Goal: Check status: Check status

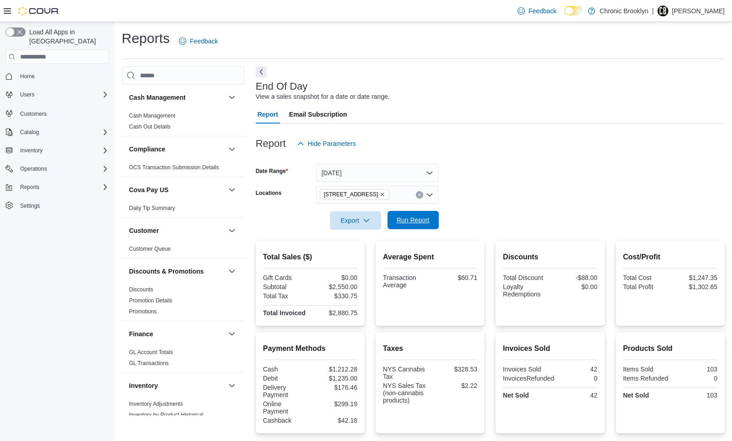
click at [414, 219] on span "Run Report" at bounding box center [413, 219] width 33 height 9
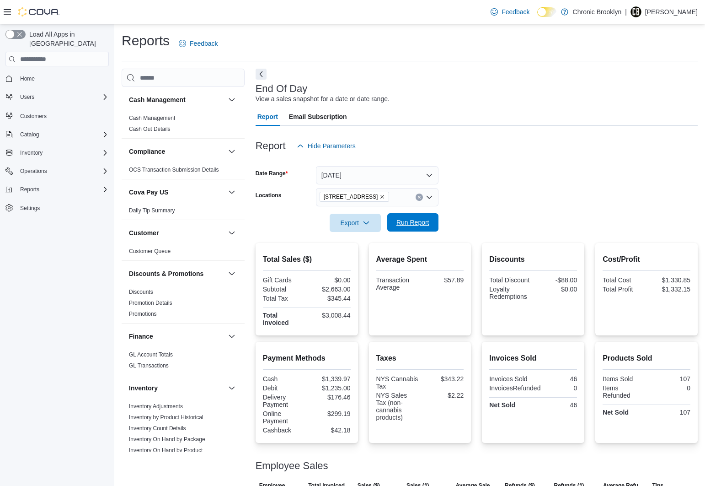
click at [424, 224] on span "Run Report" at bounding box center [413, 222] width 33 height 9
